Goal: Task Accomplishment & Management: Use online tool/utility

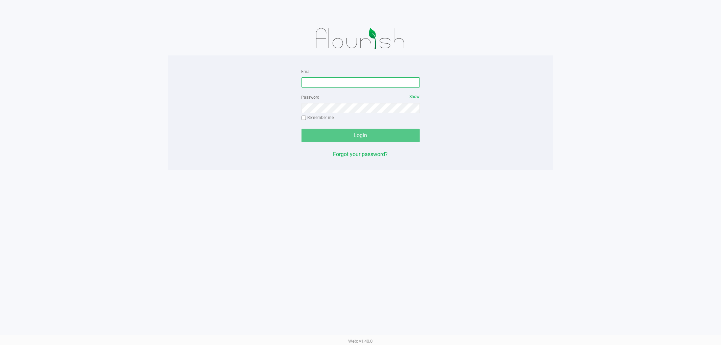
click at [354, 84] on input "Email" at bounding box center [361, 82] width 118 height 10
type input "[EMAIL_ADDRESS][DOMAIN_NAME]"
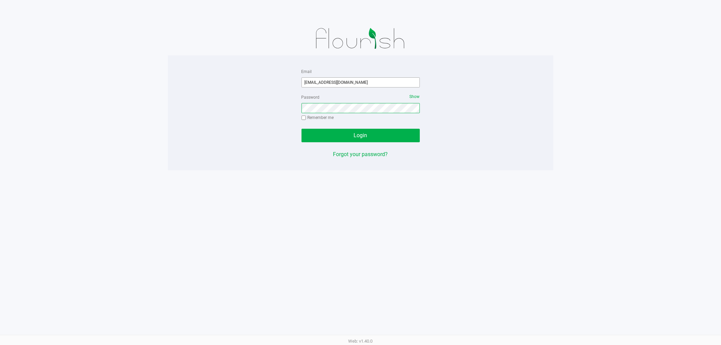
click at [302, 129] on button "Login" at bounding box center [361, 136] width 118 height 14
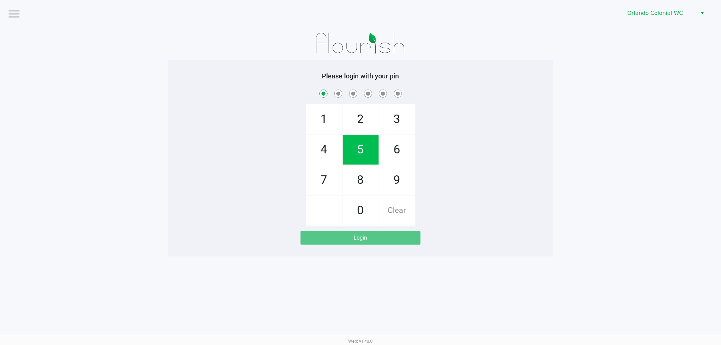
checkbox input "true"
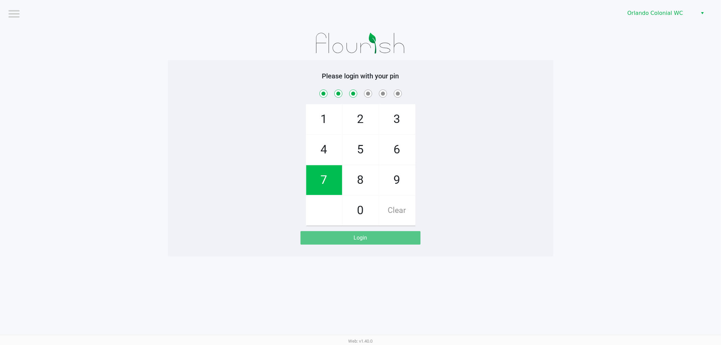
checkbox input "true"
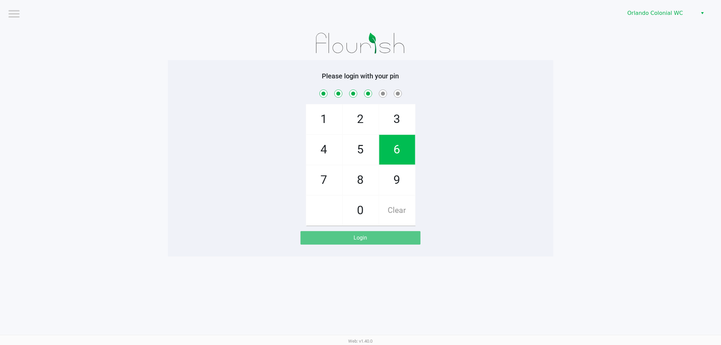
checkbox input "true"
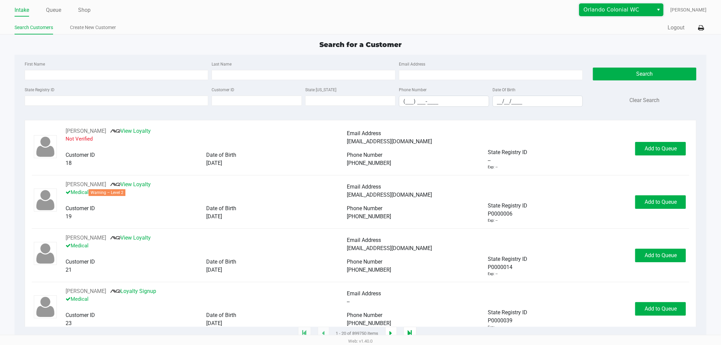
click at [645, 8] on span "Orlando Colonial WC" at bounding box center [617, 10] width 66 height 8
click at [631, 32] on li "Orlando WC" at bounding box center [627, 32] width 84 height 11
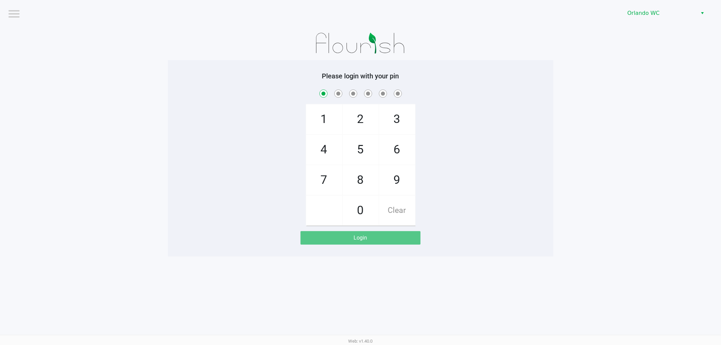
checkbox input "true"
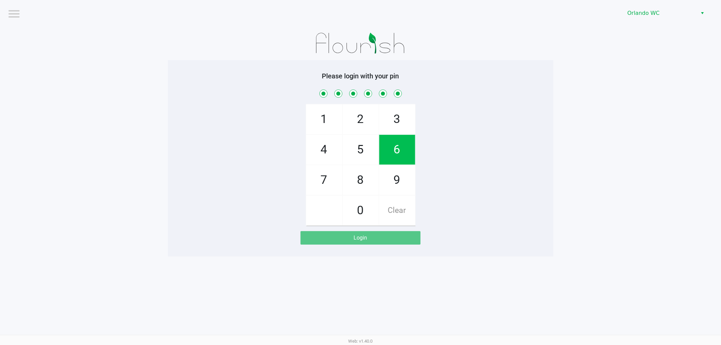
checkbox input "true"
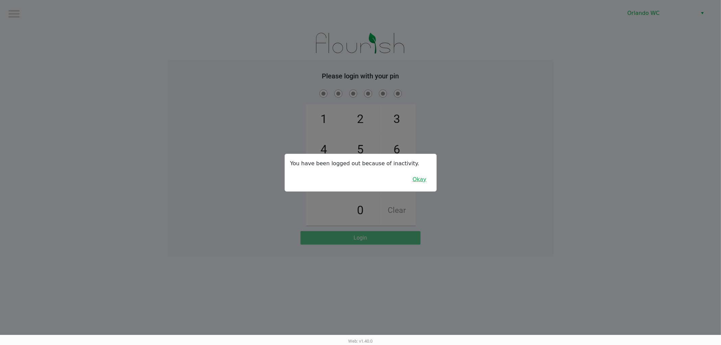
click at [414, 178] on button "Okay" at bounding box center [420, 179] width 23 height 13
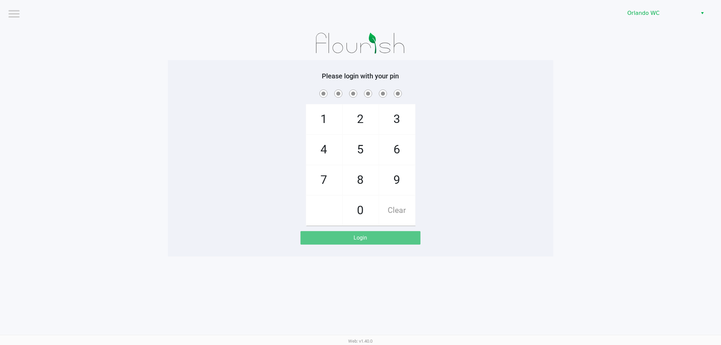
click at [465, 122] on div "1 4 7 2 5 8 0 3 6 9 Clear" at bounding box center [361, 157] width 386 height 138
drag, startPoint x: 369, startPoint y: 149, endPoint x: 345, endPoint y: 172, distance: 33.5
click at [369, 153] on span "5" at bounding box center [361, 150] width 36 height 30
checkbox input "true"
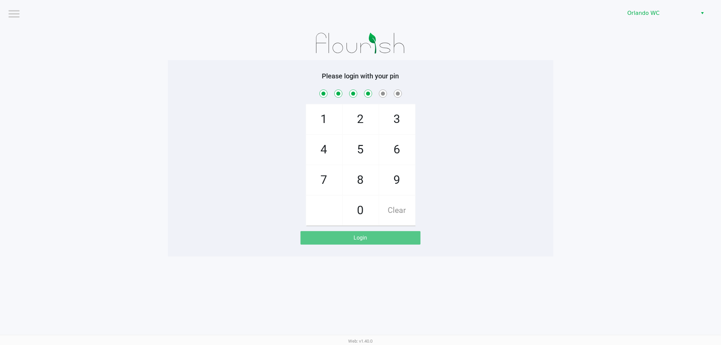
checkbox input "true"
drag, startPoint x: 329, startPoint y: 183, endPoint x: 389, endPoint y: 161, distance: 63.9
click at [330, 183] on span "7" at bounding box center [324, 180] width 36 height 30
checkbox input "true"
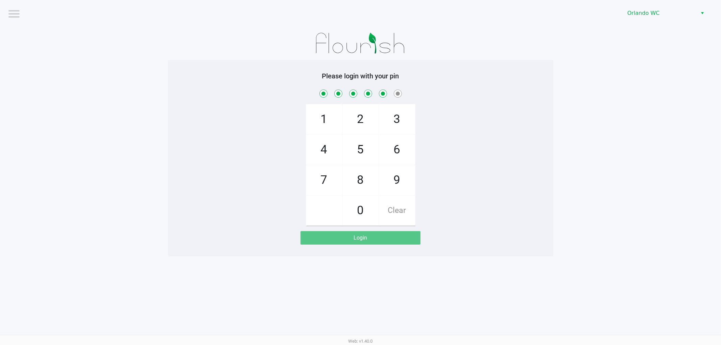
click at [395, 155] on span "6" at bounding box center [397, 150] width 36 height 30
checkbox input "true"
checkbox input "false"
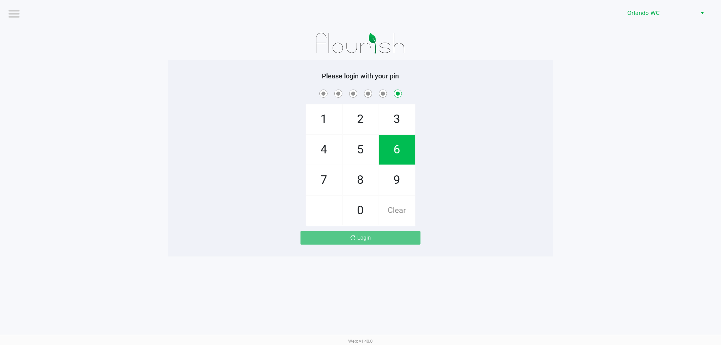
checkbox input "false"
